Goal: Task Accomplishment & Management: Manage account settings

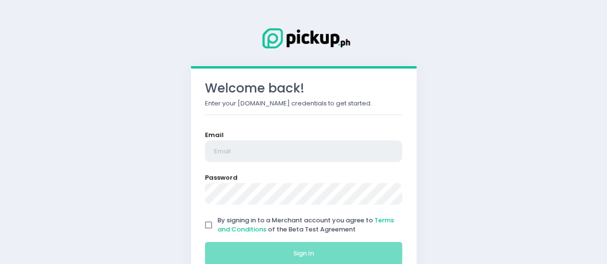
type input "[EMAIL_ADDRESS][DOMAIN_NAME]"
click at [209, 222] on input "By signing in to a Merchant account you agree to Terms and Conditions of the Be…" at bounding box center [209, 225] width 18 height 18
checkbox input "true"
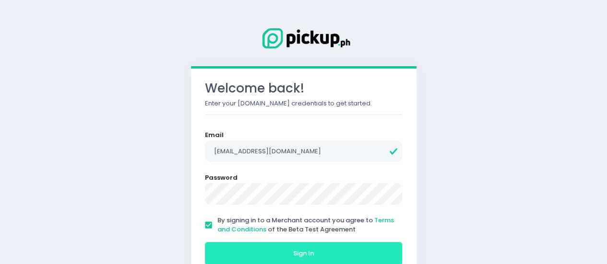
click at [243, 245] on button "Sign In" at bounding box center [304, 253] width 198 height 23
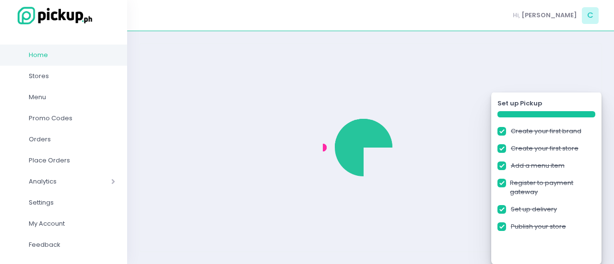
checkbox input "true"
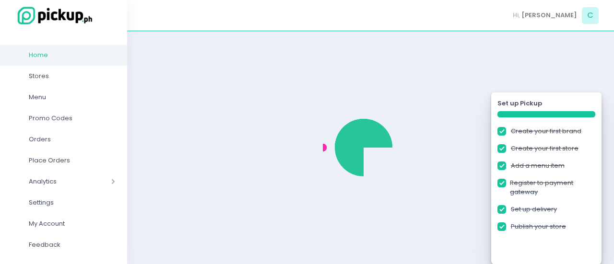
checkbox input "true"
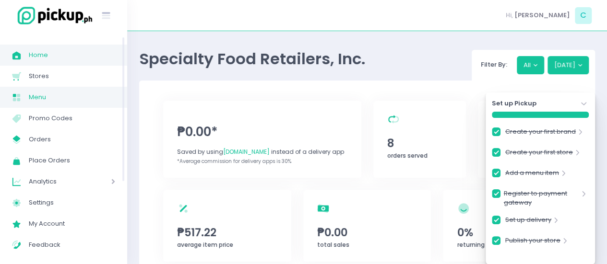
click at [55, 97] on span "Menu" at bounding box center [72, 97] width 86 height 12
checkbox input "true"
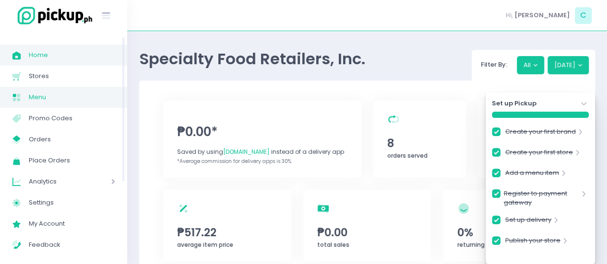
checkbox input "true"
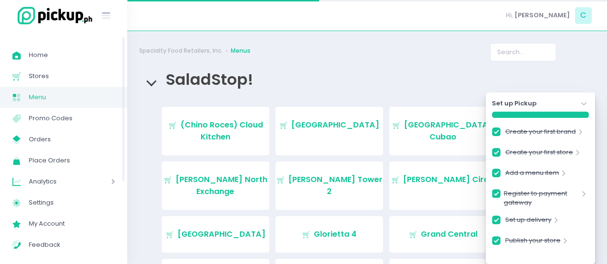
checkbox input "true"
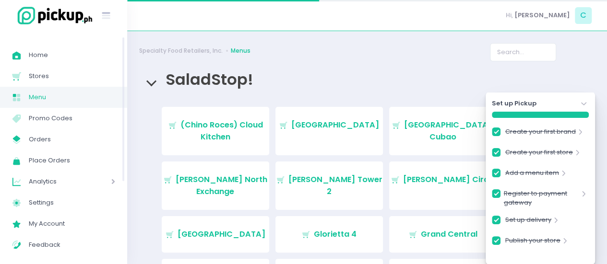
checkbox input "true"
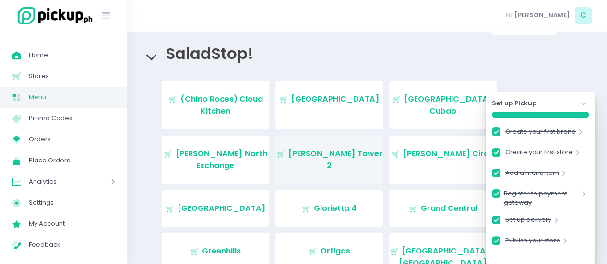
scroll to position [48, 0]
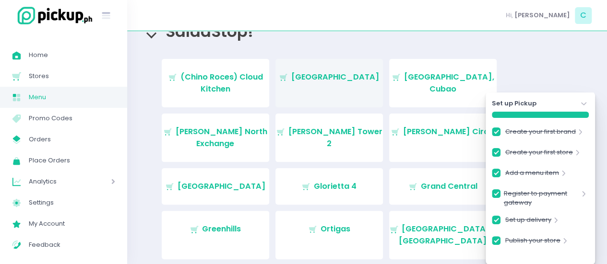
click at [346, 92] on link "Stockholm-icons / Shopping / Cart1 Created with Sketch. [GEOGRAPHIC_DATA]" at bounding box center [328, 83] width 107 height 48
checkbox input "true"
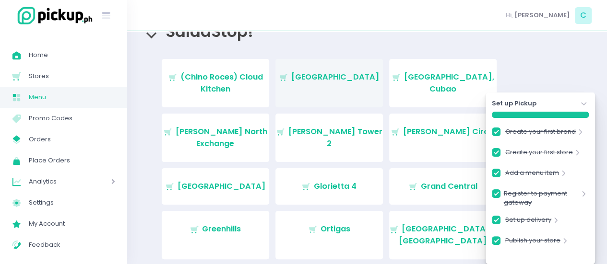
checkbox input "true"
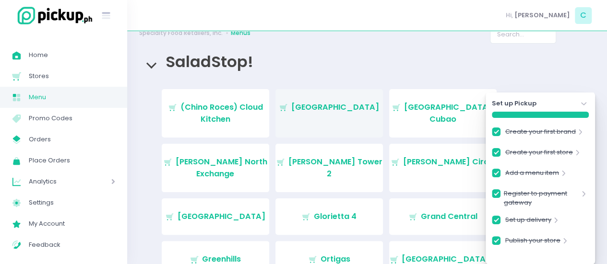
checkbox input "true"
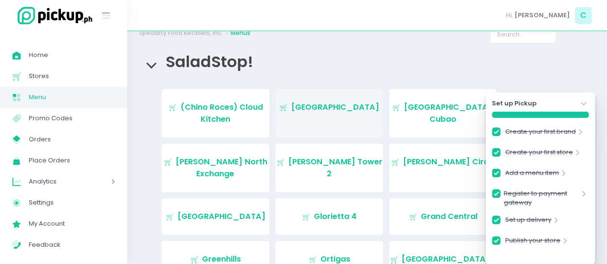
checkbox input "true"
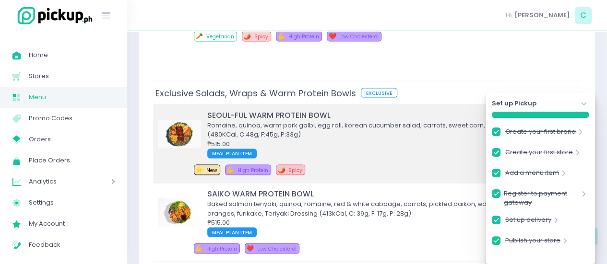
scroll to position [2686, 0]
